Goal: Register for event/course

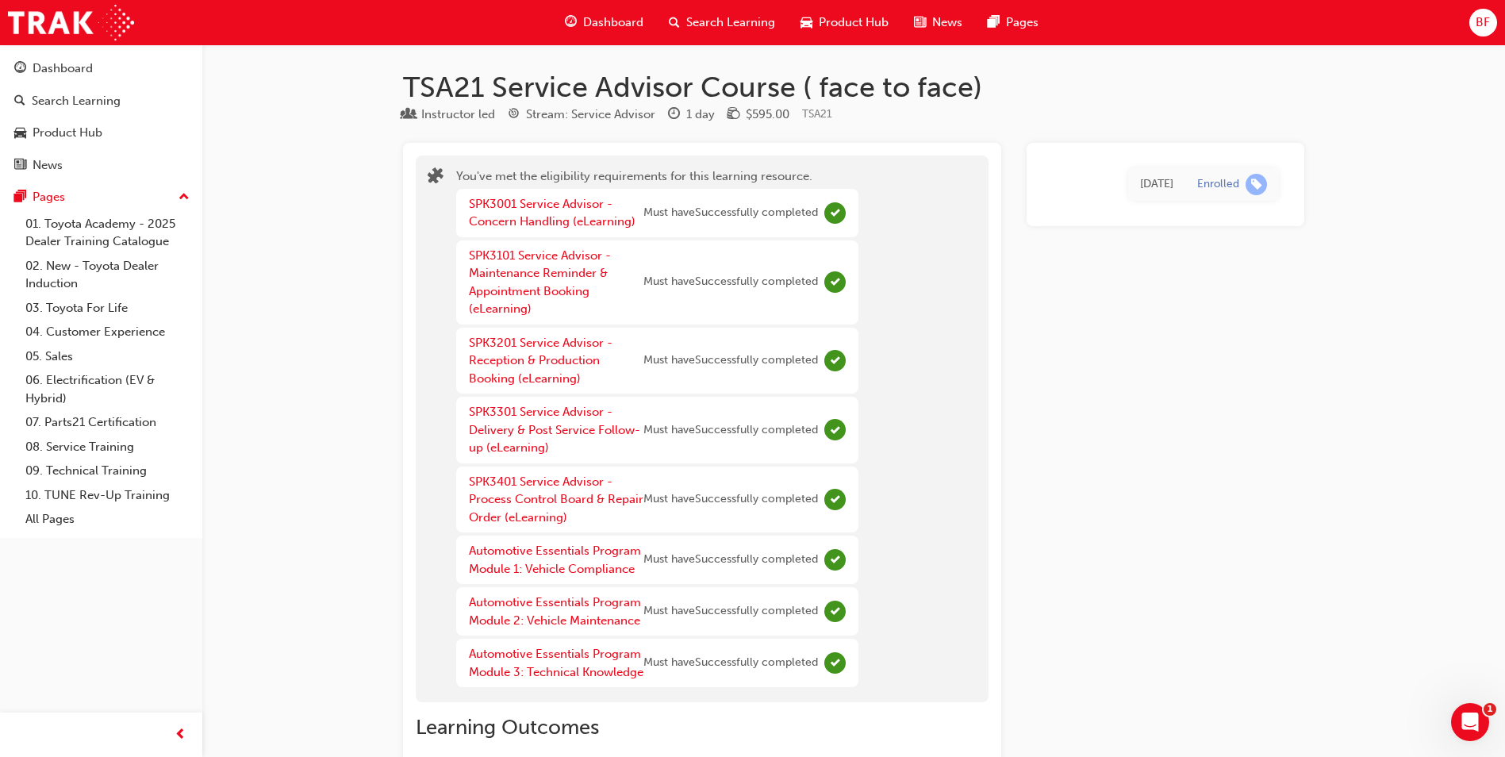
click at [1247, 184] on span "learningRecordVerb_ENROLL-icon" at bounding box center [1256, 184] width 21 height 21
click at [1147, 185] on div "Fri 12 Sep 2025" at bounding box center [1156, 184] width 33 height 18
click at [69, 199] on div "Pages" at bounding box center [101, 197] width 174 height 20
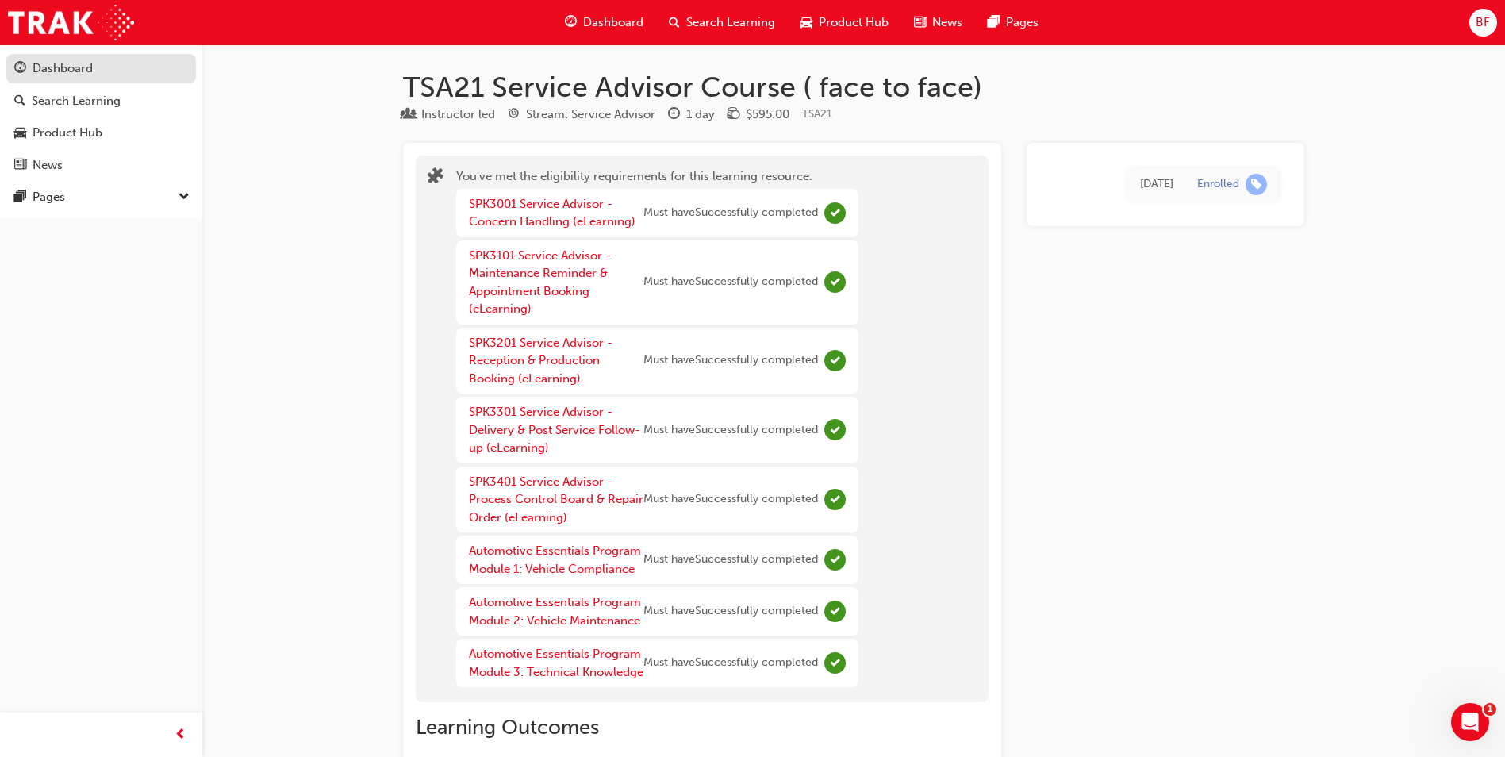
click at [70, 69] on div "Dashboard" at bounding box center [63, 69] width 60 height 18
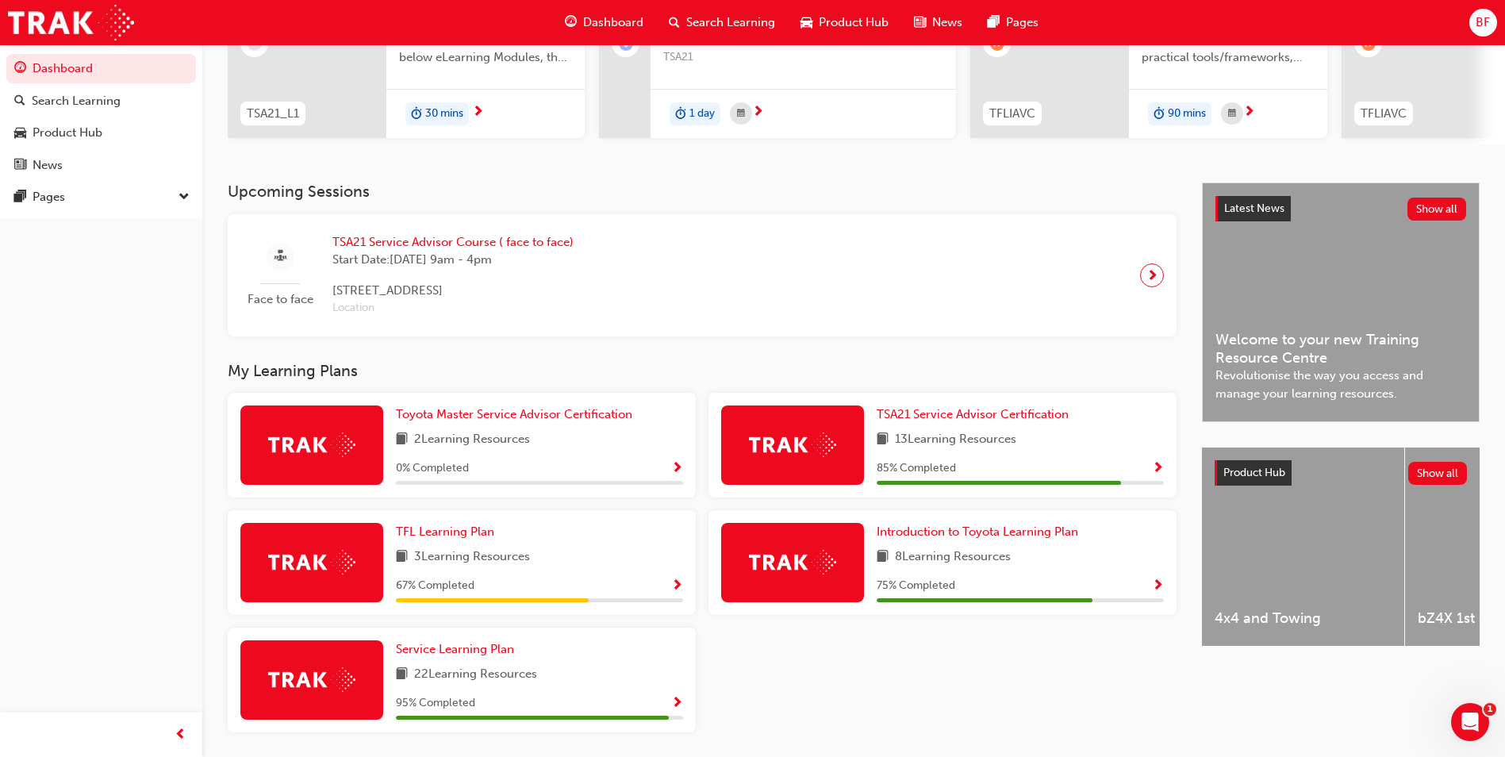
scroll to position [281, 0]
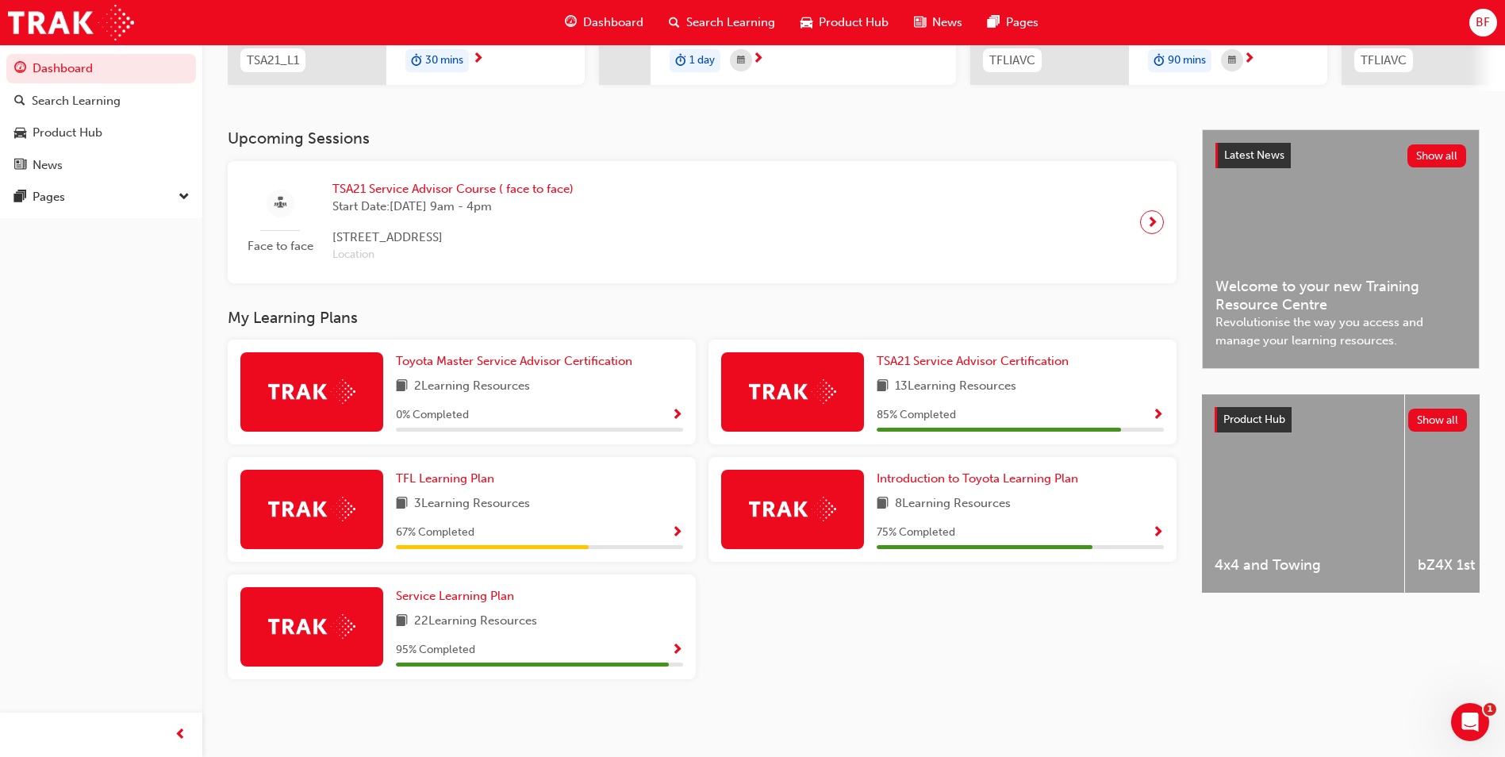
click at [672, 410] on span "Show Progress" at bounding box center [677, 416] width 12 height 14
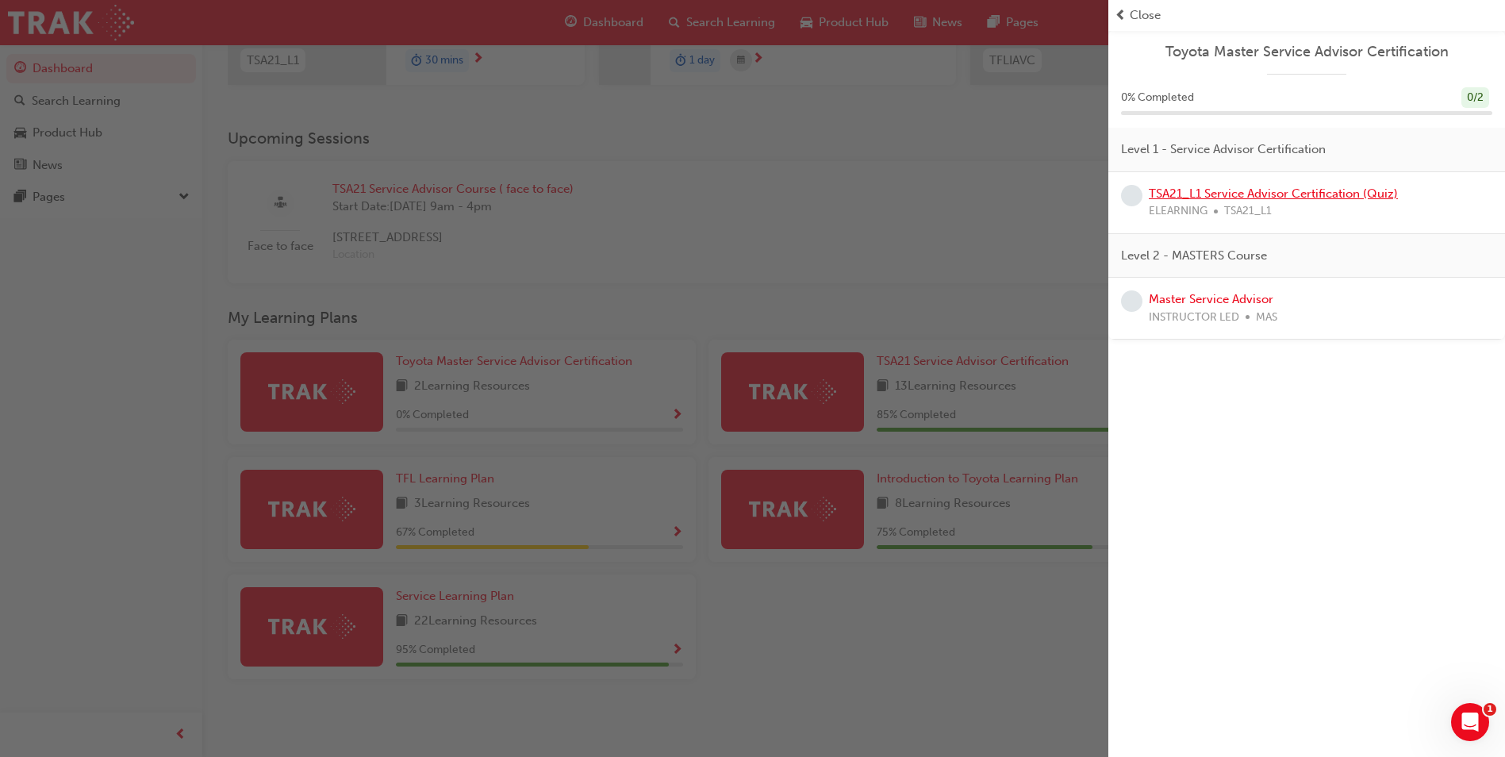
click at [1185, 191] on link "TSA21_L1 Service Advisor Certification (Quiz)" at bounding box center [1273, 193] width 249 height 14
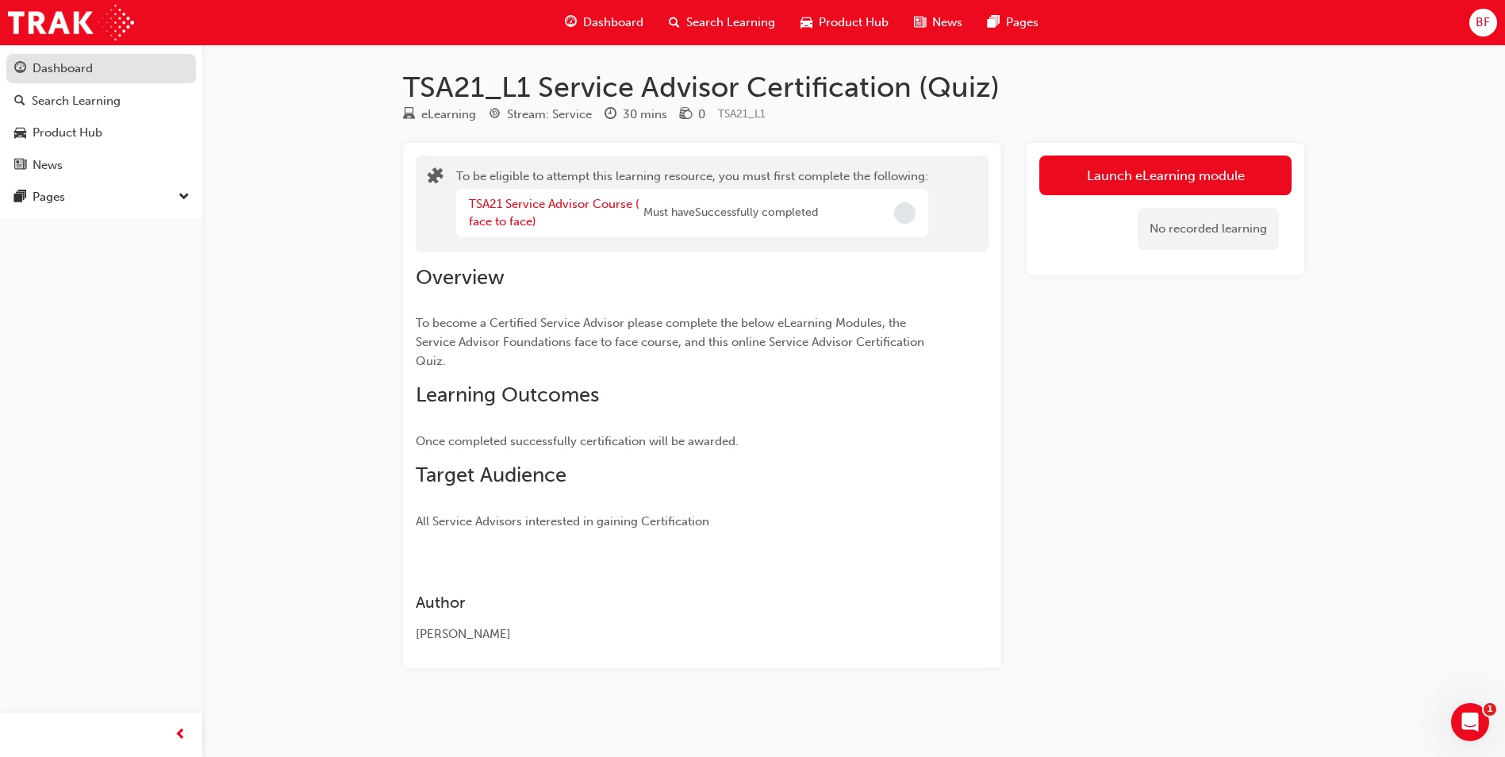
click at [61, 76] on div "Dashboard" at bounding box center [63, 69] width 60 height 18
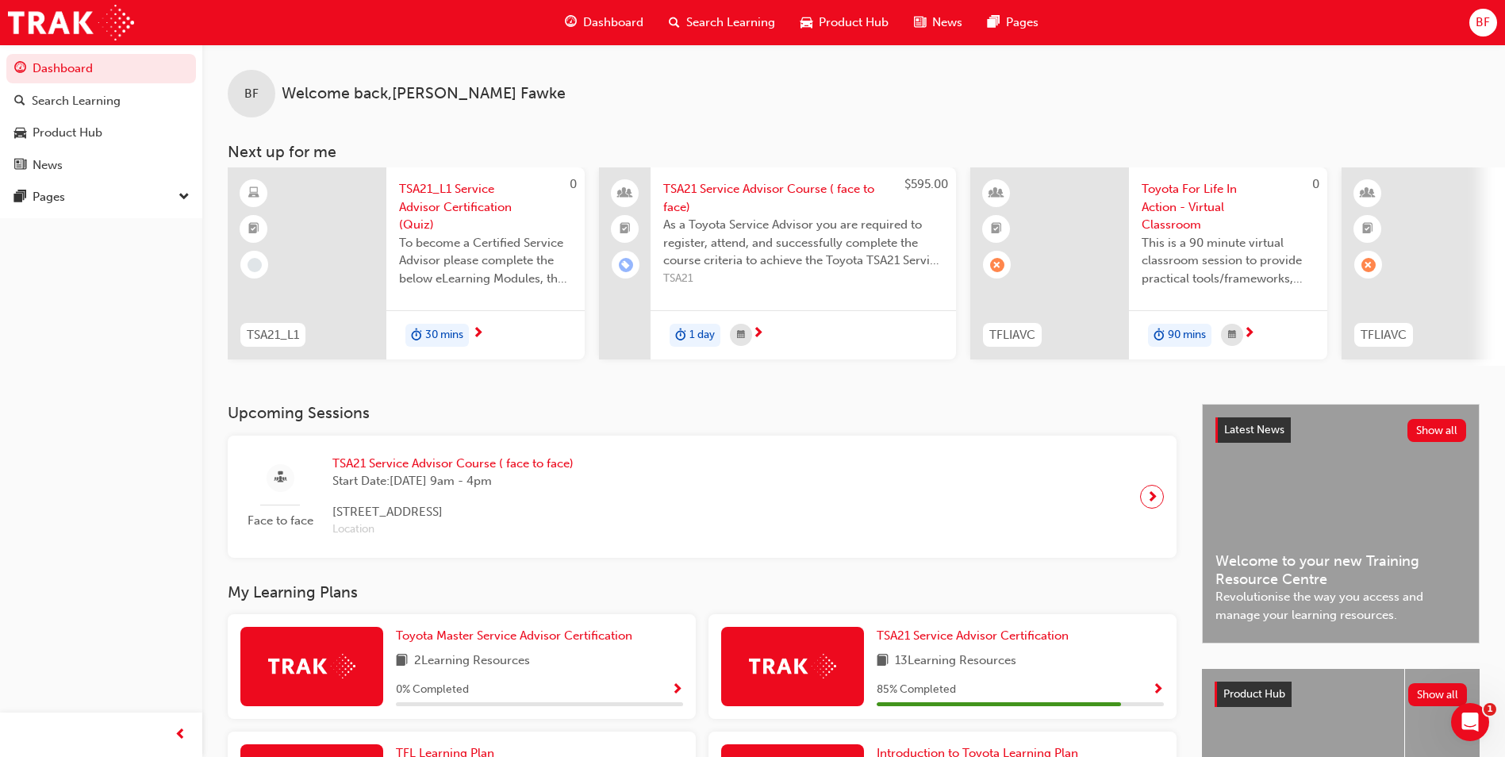
drag, startPoint x: 783, startPoint y: 109, endPoint x: 788, endPoint y: 99, distance: 10.6
click at [783, 109] on div "BF Welcome back , Brenton Fawke" at bounding box center [853, 80] width 1303 height 73
